Goal: Transaction & Acquisition: Purchase product/service

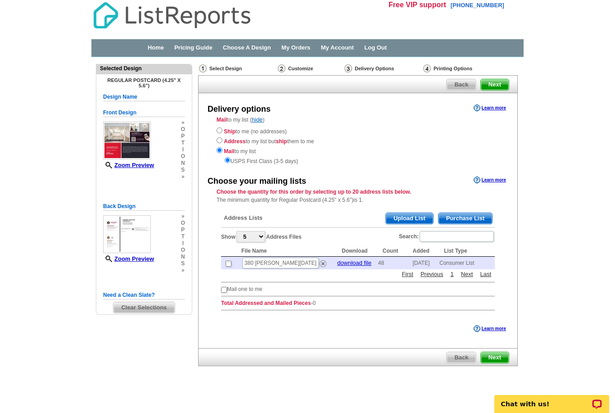
click at [223, 135] on div "Ship to me (no addresses) Address to my list but ship them to me Mail to my lis…" at bounding box center [358, 146] width 283 height 40
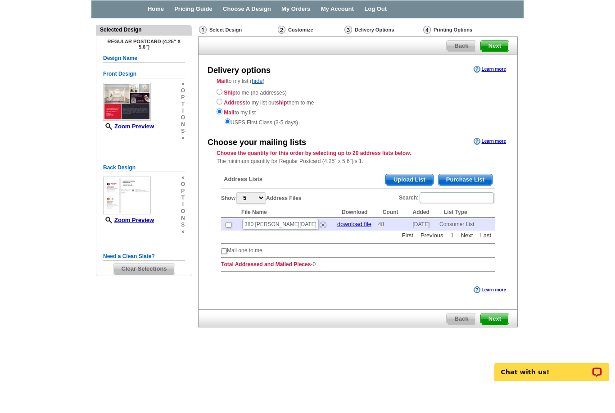
scroll to position [9, 0]
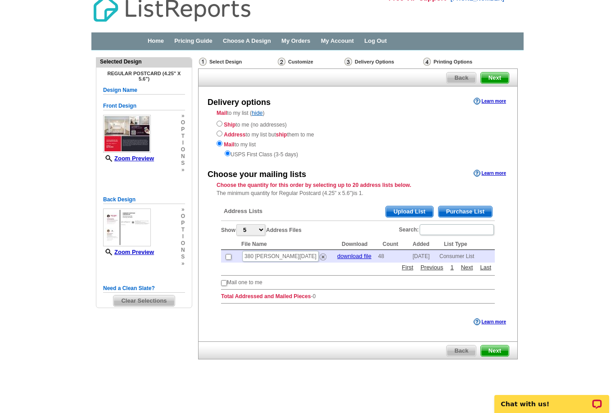
click at [466, 210] on span "Purchase List" at bounding box center [465, 211] width 54 height 11
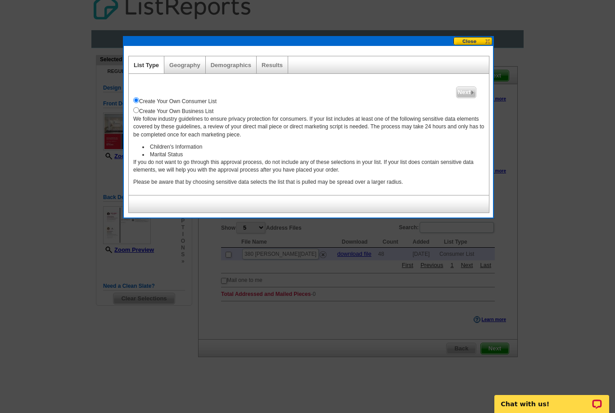
click at [466, 93] on span "Next" at bounding box center [466, 92] width 19 height 11
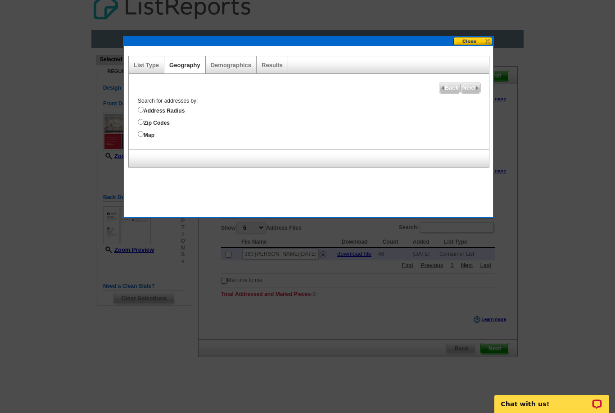
click at [142, 109] on input "Address Radius" at bounding box center [141, 110] width 6 height 6
radio input "true"
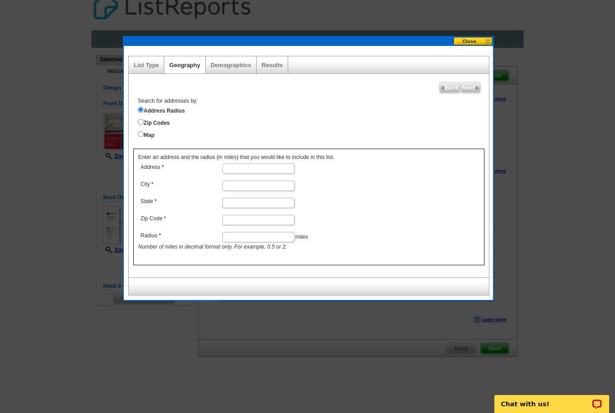
click at [251, 172] on input "Address" at bounding box center [258, 168] width 72 height 10
type input "415 Williamsburg Way"
type input "Fayetteville"
type input "GA"
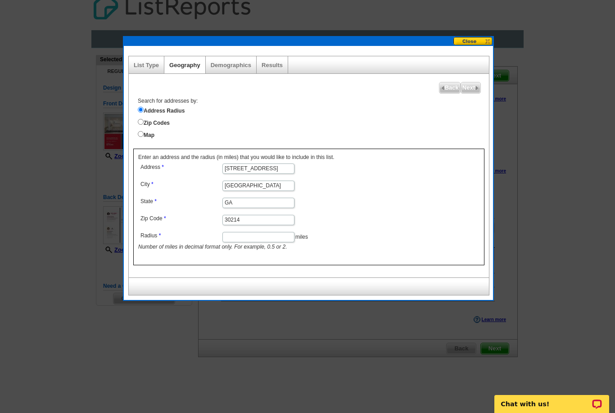
type input "30214"
click at [244, 242] on input "Radius" at bounding box center [258, 237] width 72 height 10
type input "5"
click at [470, 87] on span "Next" at bounding box center [470, 87] width 19 height 11
select select
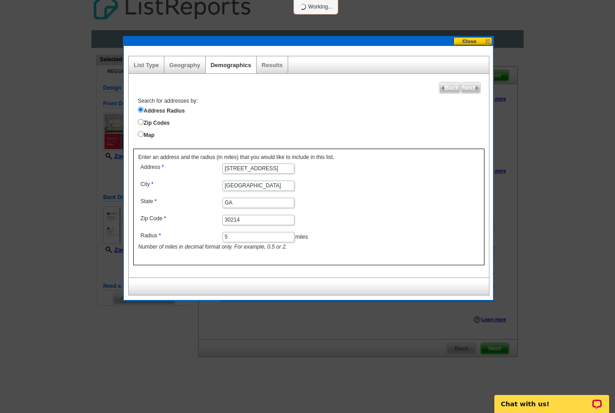
select select
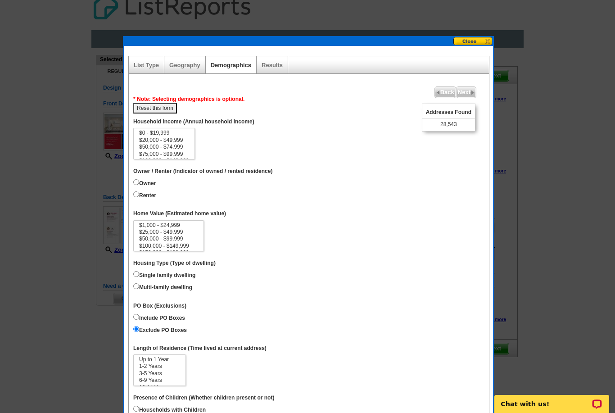
click at [139, 191] on input "Renter" at bounding box center [136, 194] width 6 height 6
radio input "true"
click at [192, 131] on select "$0 - $19,999 $20,000 - $49,999 $50,000 - $74,999 $75,000 - $99,999 $100,000 - $…" at bounding box center [164, 144] width 62 height 32
select select "75000-99999"
click at [0, 0] on html "Free VIP support 800-260-5887 Home Pricing Guide Choose A Design My Orders My A…" at bounding box center [307, 201] width 615 height 420
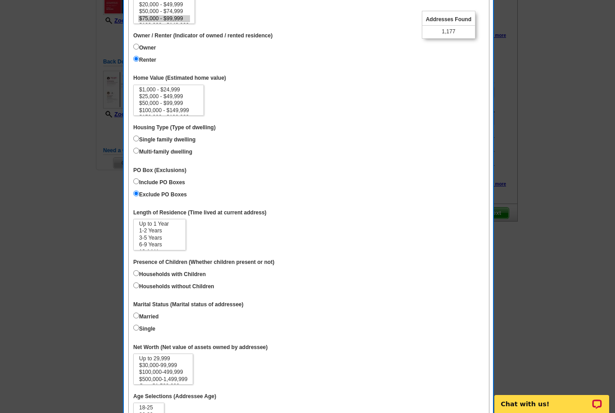
scroll to position [153, 0]
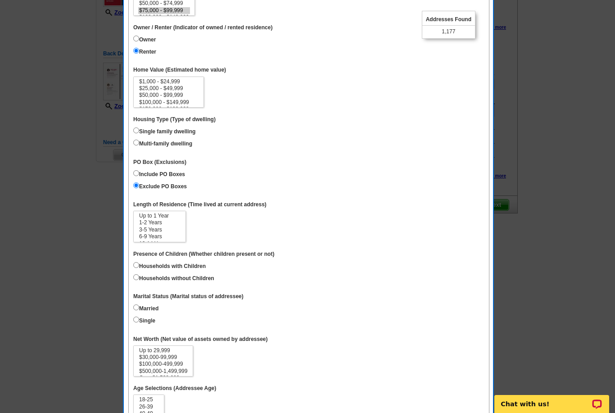
select select
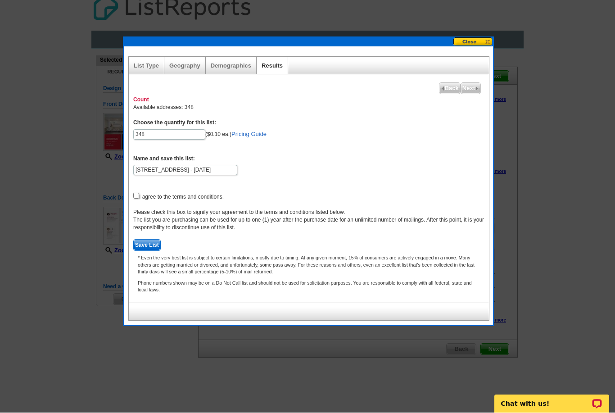
scroll to position [9, 0]
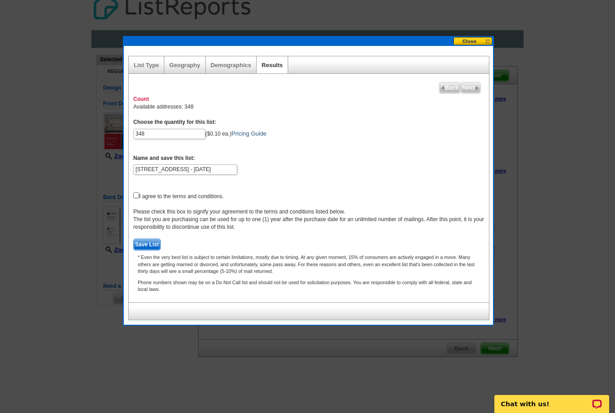
click at [231, 134] on link "Pricing Guide" at bounding box center [248, 133] width 35 height 7
click at [137, 193] on input "checkbox" at bounding box center [136, 195] width 6 height 6
checkbox input "true"
click at [475, 89] on img at bounding box center [477, 88] width 4 height 4
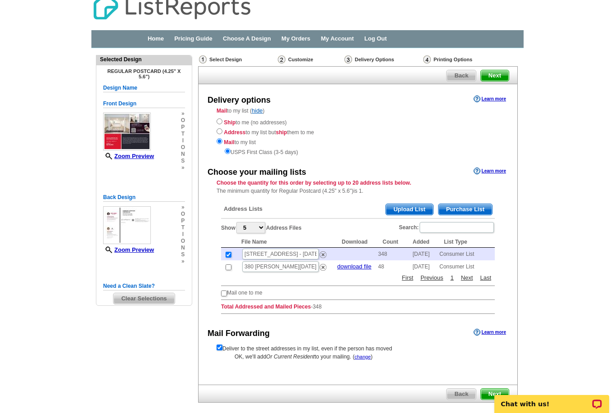
click at [227, 293] on input "checkbox" at bounding box center [224, 293] width 6 height 6
checkbox input "true"
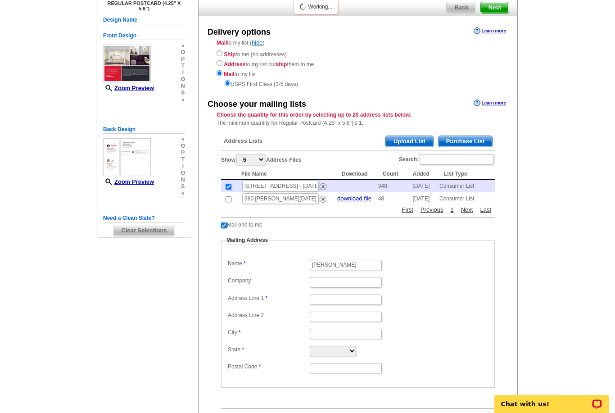
scroll to position [80, 0]
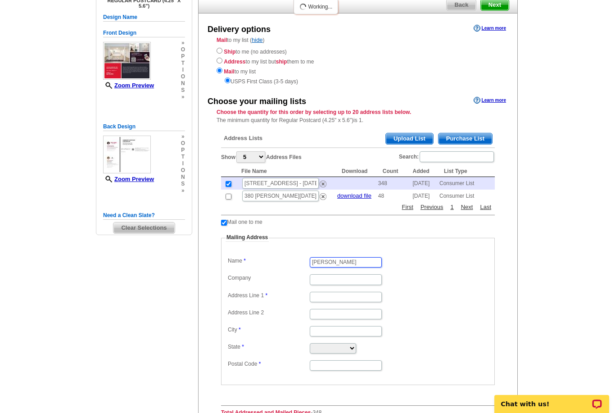
click at [347, 267] on input "kerriann Banks" at bounding box center [346, 262] width 72 height 10
click at [321, 266] on input "kerriann Galloway" at bounding box center [346, 262] width 72 height 10
type input "Kerriann Galloway"
click at [327, 300] on input "Address Line 1" at bounding box center [346, 297] width 72 height 10
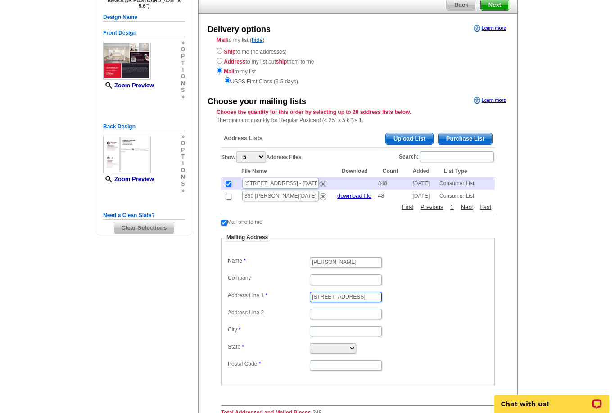
type input "[STREET_ADDRESS]"
click at [330, 336] on input "City" at bounding box center [346, 331] width 72 height 10
type input "[GEOGRAPHIC_DATA]"
click at [356, 353] on select "Alabama Alaska Arizona Arkansas California Colorado Connecticut District of Col…" at bounding box center [333, 348] width 46 height 10
select select "GA"
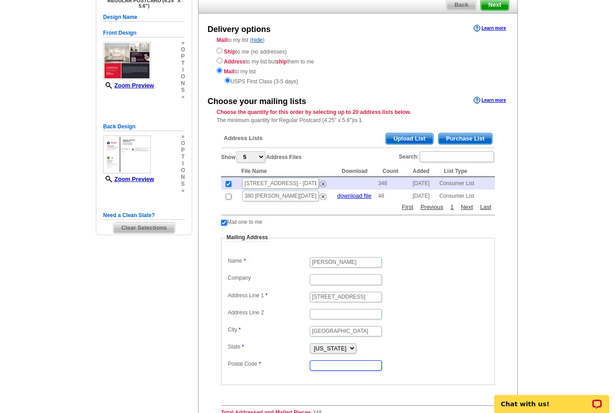
click at [341, 368] on input "Postal Code" at bounding box center [346, 365] width 72 height 10
type input "30215"
click at [538, 285] on main "Need Help? call 800-260-5887 , chat with support, or have our designers make so…" at bounding box center [307, 265] width 615 height 576
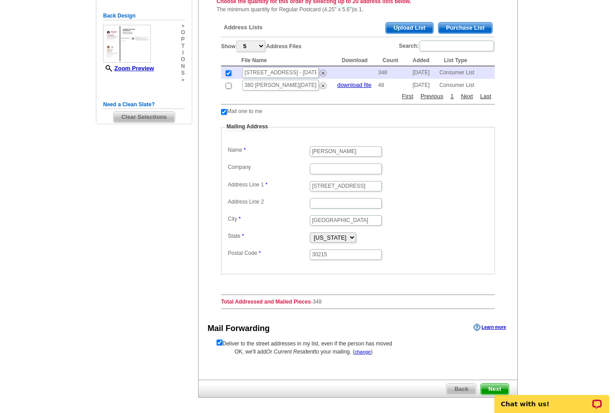
scroll to position [207, 0]
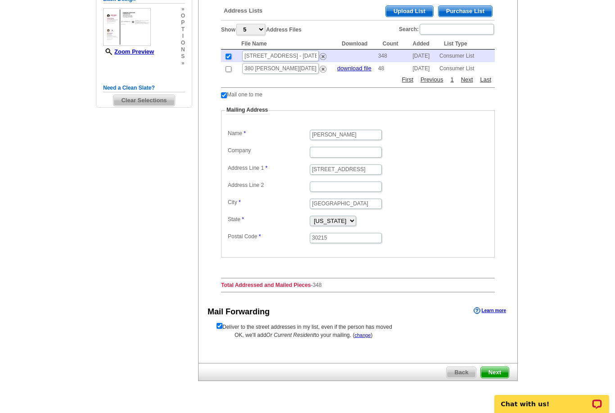
click at [497, 378] on span "Next" at bounding box center [495, 372] width 28 height 11
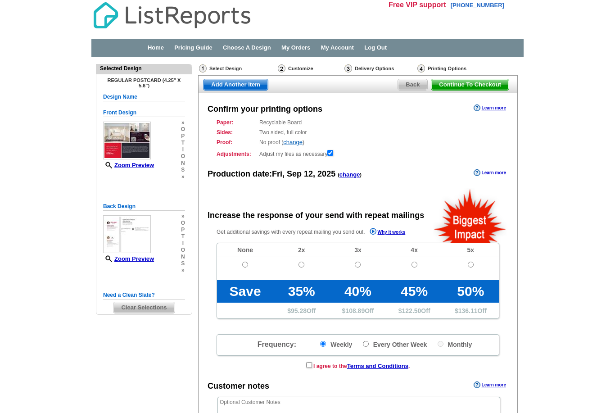
radio input "false"
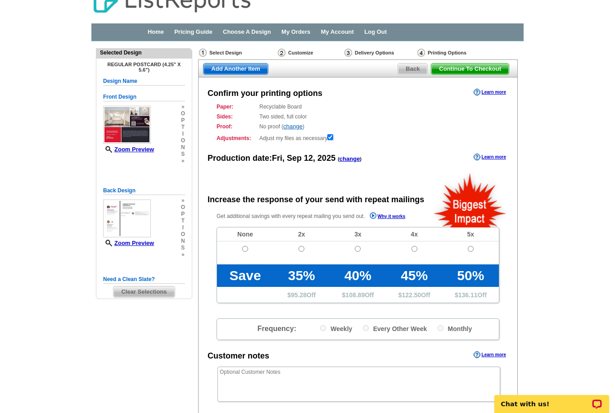
scroll to position [16, 0]
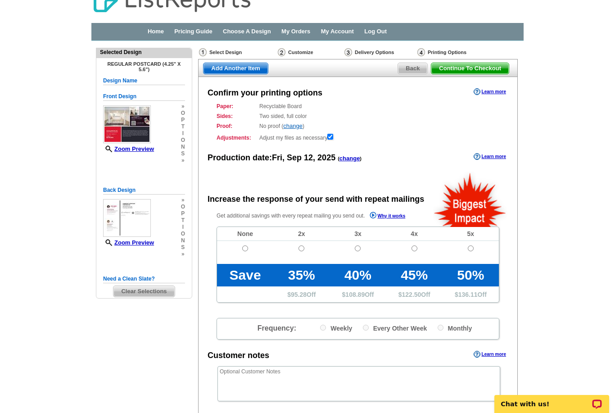
click at [413, 72] on span "Back" at bounding box center [412, 68] width 29 height 11
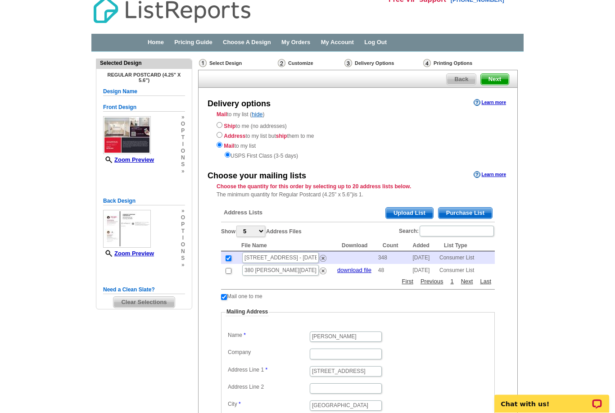
scroll to position [5, 0]
click at [475, 215] on span "Purchase List" at bounding box center [465, 213] width 54 height 11
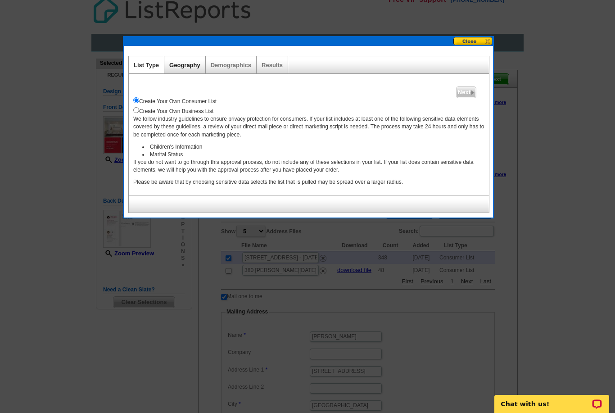
click at [192, 67] on link "Geography" at bounding box center [184, 65] width 31 height 7
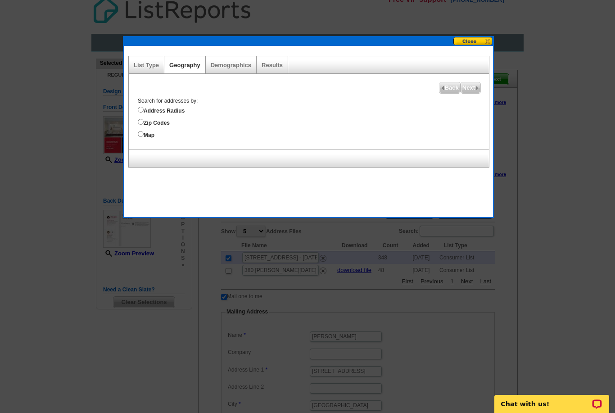
click at [167, 112] on label "Address Radius" at bounding box center [313, 110] width 351 height 10
click at [144, 112] on input "Address Radius" at bounding box center [141, 110] width 6 height 6
radio input "true"
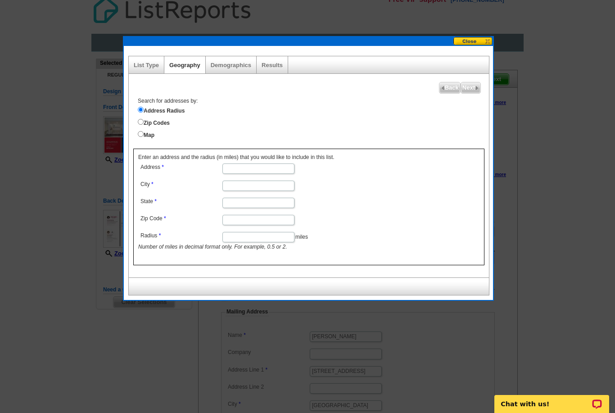
click at [255, 174] on input "Address" at bounding box center [258, 168] width 72 height 10
type input "[STREET_ADDRESS]"
type input "Fayetteville"
type input "GA"
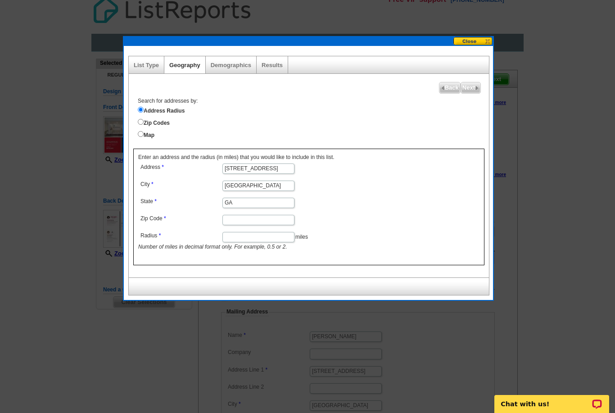
click at [242, 225] on input "Zip Code" at bounding box center [258, 220] width 72 height 10
type input "30214"
click at [254, 242] on input "Radius" at bounding box center [258, 237] width 72 height 10
type input "2"
click at [470, 87] on span "Next" at bounding box center [470, 87] width 19 height 11
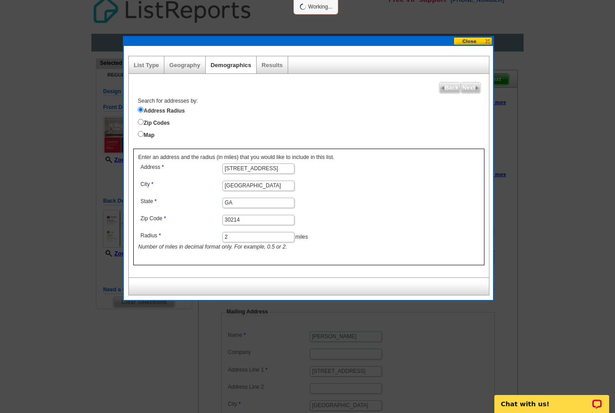
select select
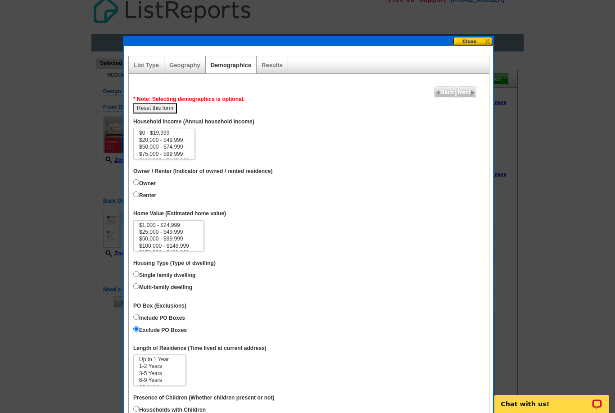
click at [136, 191] on input "Renter" at bounding box center [136, 194] width 6 height 6
radio input "true"
click at [193, 130] on select "$0 - $19,999 $20,000 - $49,999 $50,000 - $74,999 $75,000 - $99,999 $100,000 - $…" at bounding box center [164, 144] width 62 height 32
select select "75000-99999"
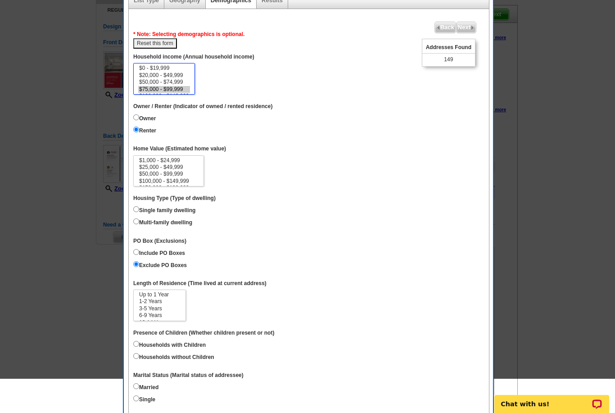
scroll to position [30, 0]
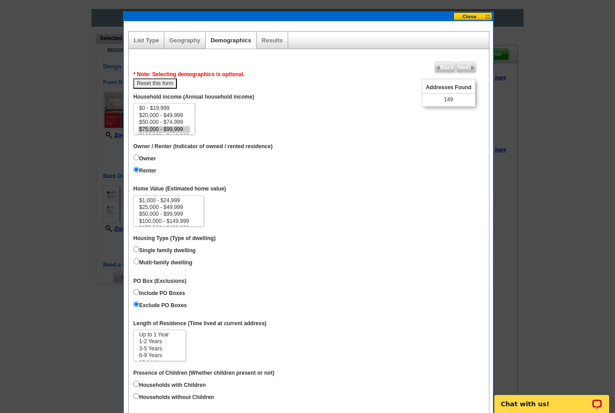
click at [466, 69] on span "Next" at bounding box center [466, 67] width 19 height 11
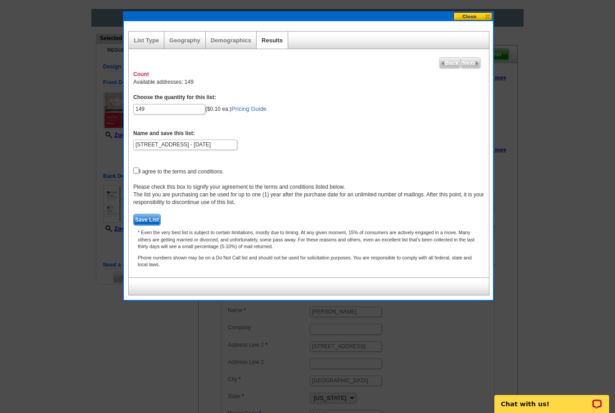
click at [139, 172] on input "checkbox" at bounding box center [136, 170] width 6 height 6
checkbox input "true"
click at [231, 110] on link "Pricing Guide" at bounding box center [248, 108] width 35 height 7
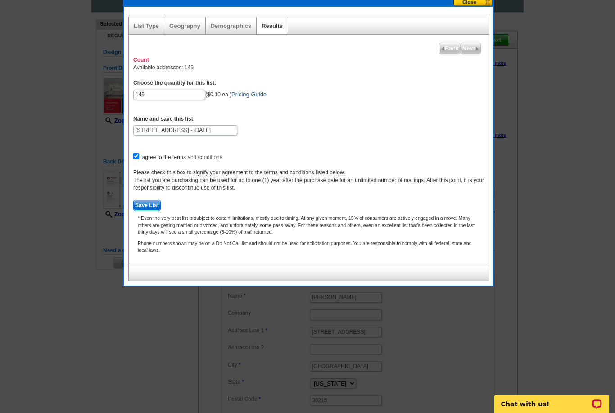
scroll to position [0, 0]
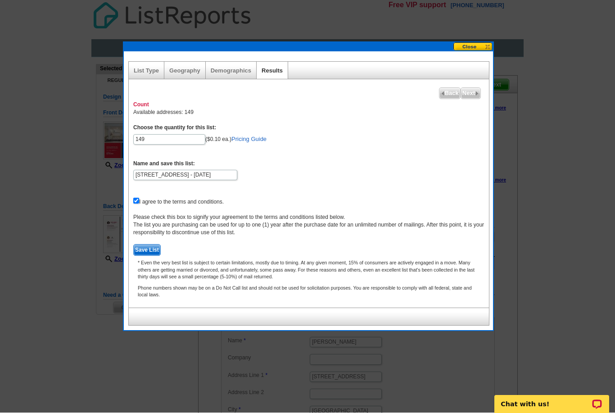
click at [474, 49] on button at bounding box center [473, 46] width 40 height 9
